Goal: Task Accomplishment & Management: Manage account settings

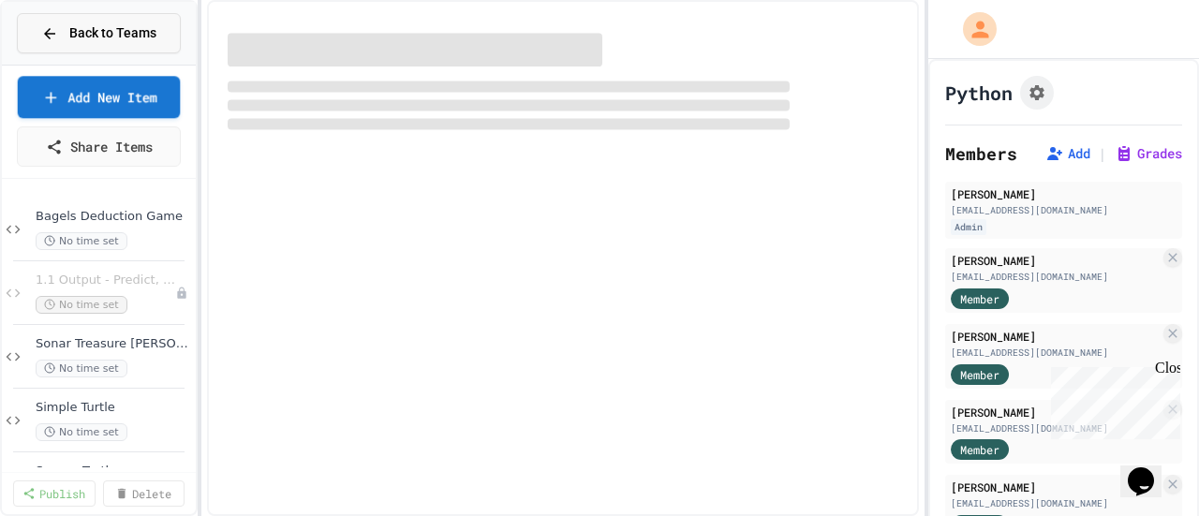
click at [108, 35] on span "Back to Teams" at bounding box center [112, 33] width 87 height 20
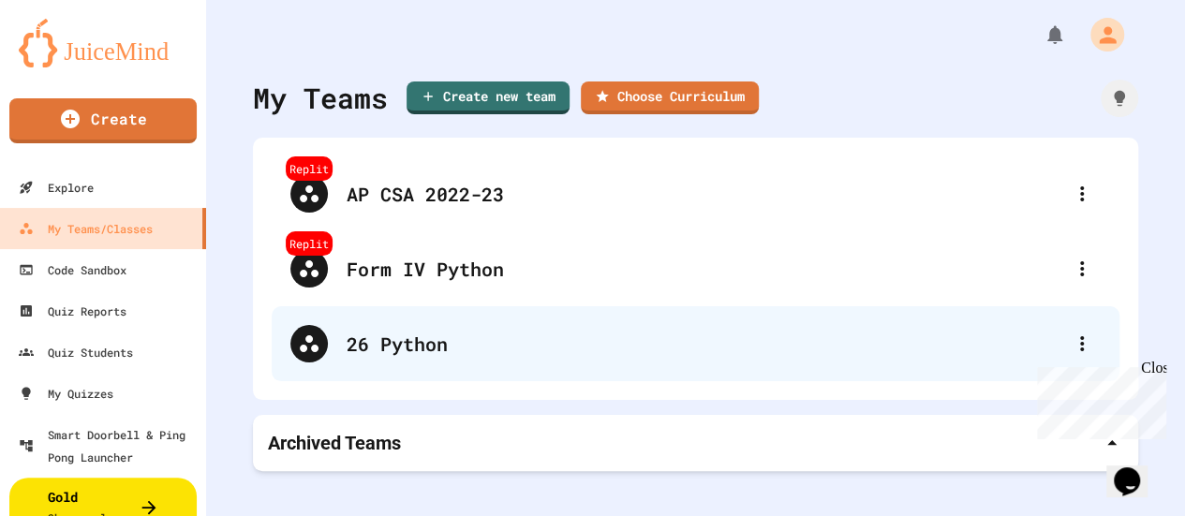
click at [380, 357] on div "26 Python" at bounding box center [705, 344] width 717 height 28
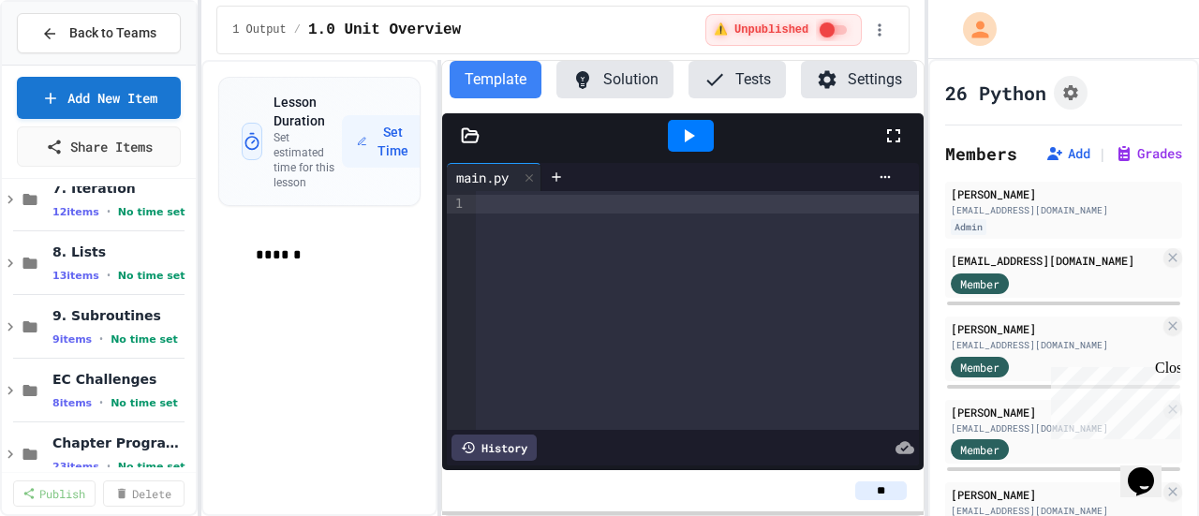
scroll to position [1780, 0]
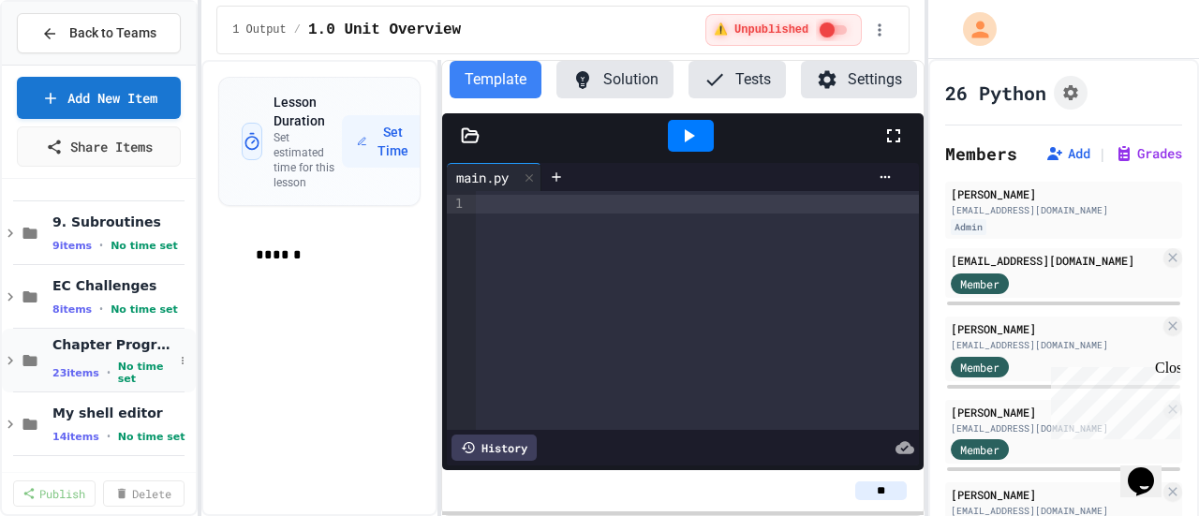
click at [91, 353] on div "Chapter Programs (Student) 23 items • No time set" at bounding box center [112, 361] width 121 height 50
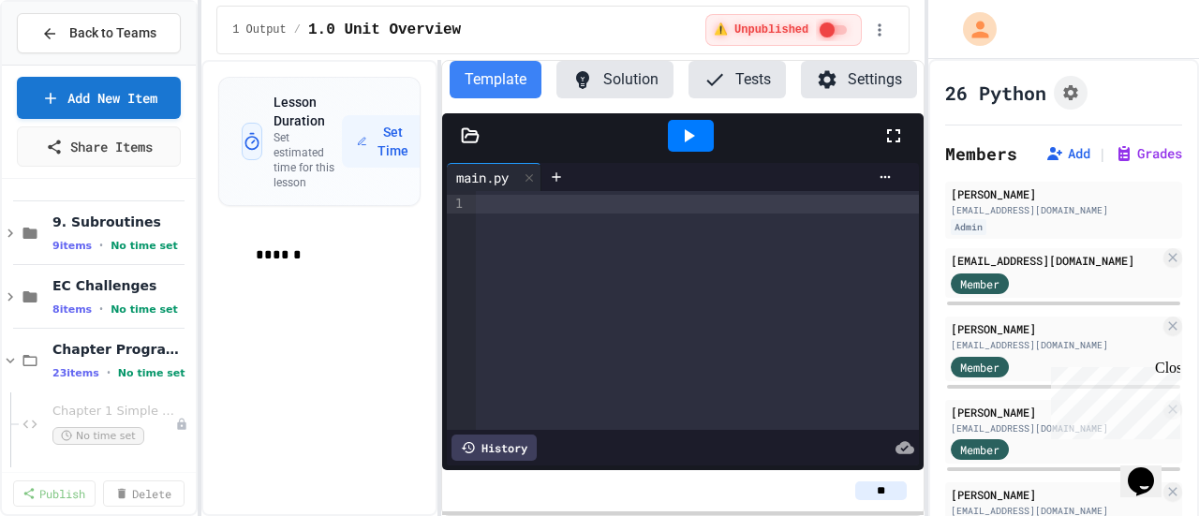
scroll to position [1874, 0]
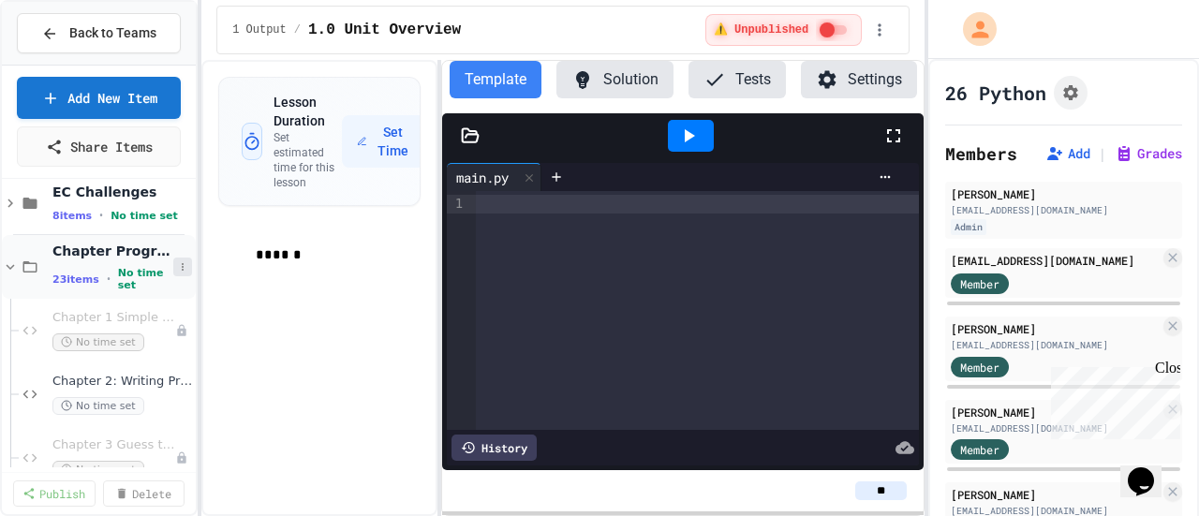
click at [177, 262] on icon at bounding box center [182, 266] width 11 height 11
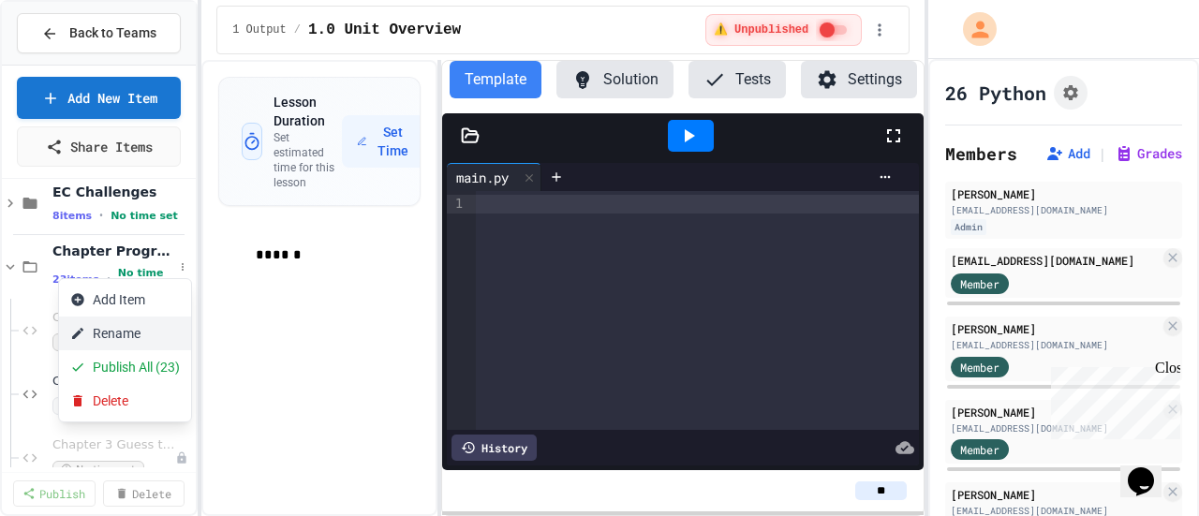
click at [141, 331] on button "Rename" at bounding box center [125, 334] width 132 height 34
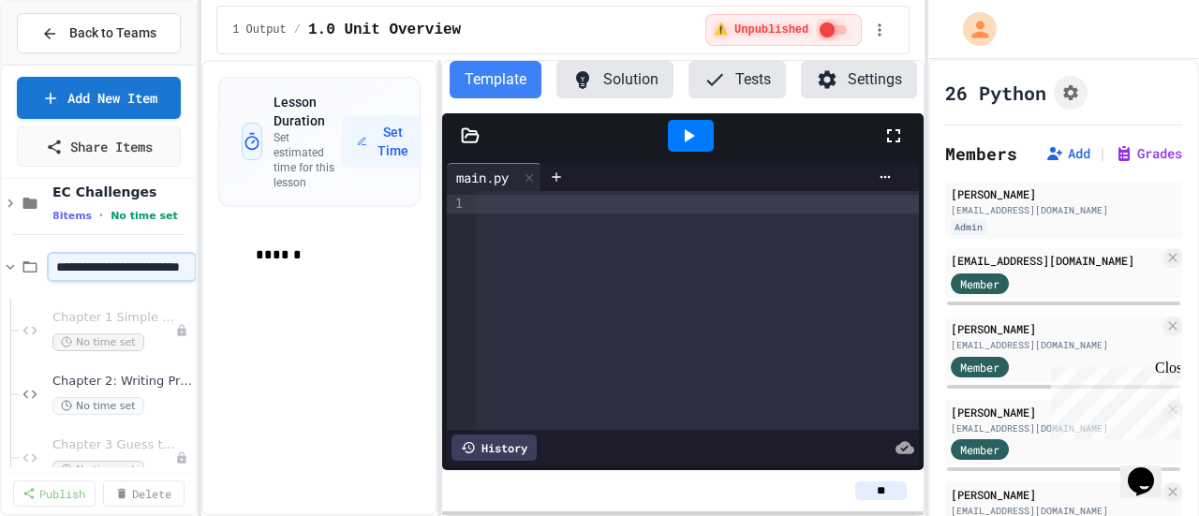
scroll to position [0, 34]
click at [236, 297] on div "Lesson Duration Set estimated time for this lesson Set Time ******" at bounding box center [319, 288] width 236 height 456
